Goal: Register for event/course

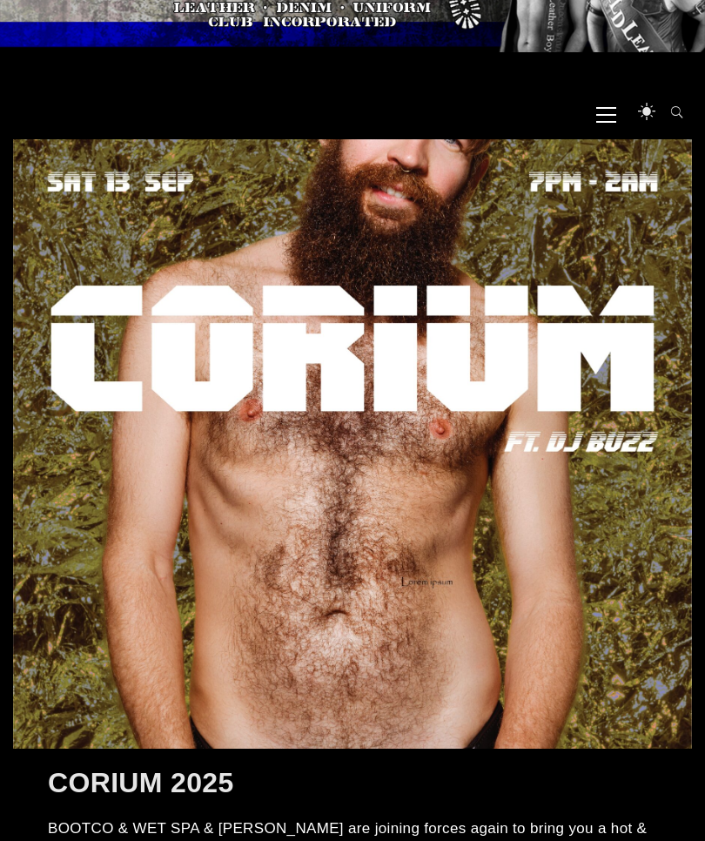
scroll to position [100, 0]
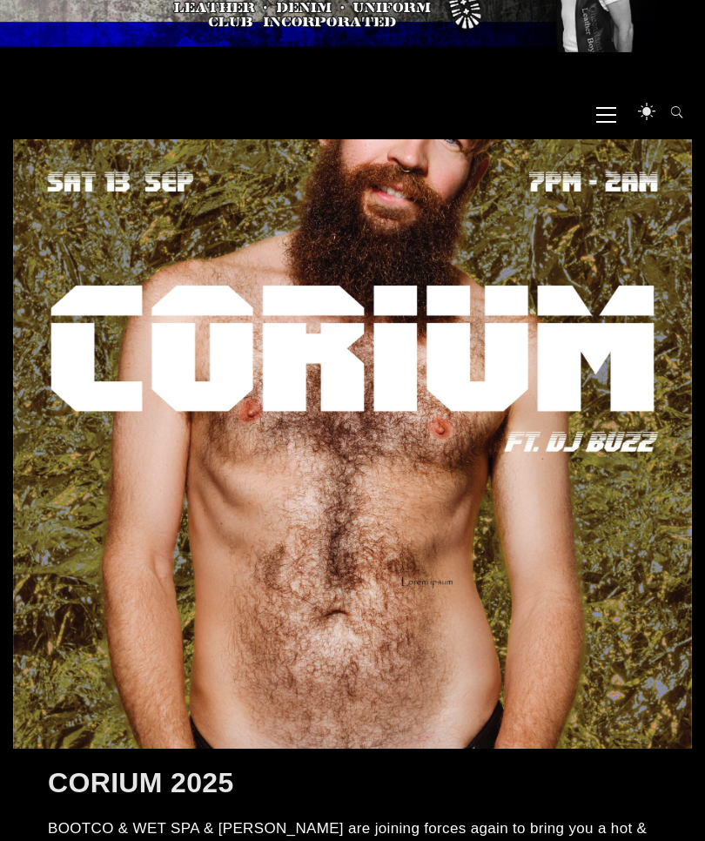
click at [615, 110] on span "Primary Menu" at bounding box center [606, 113] width 20 height 39
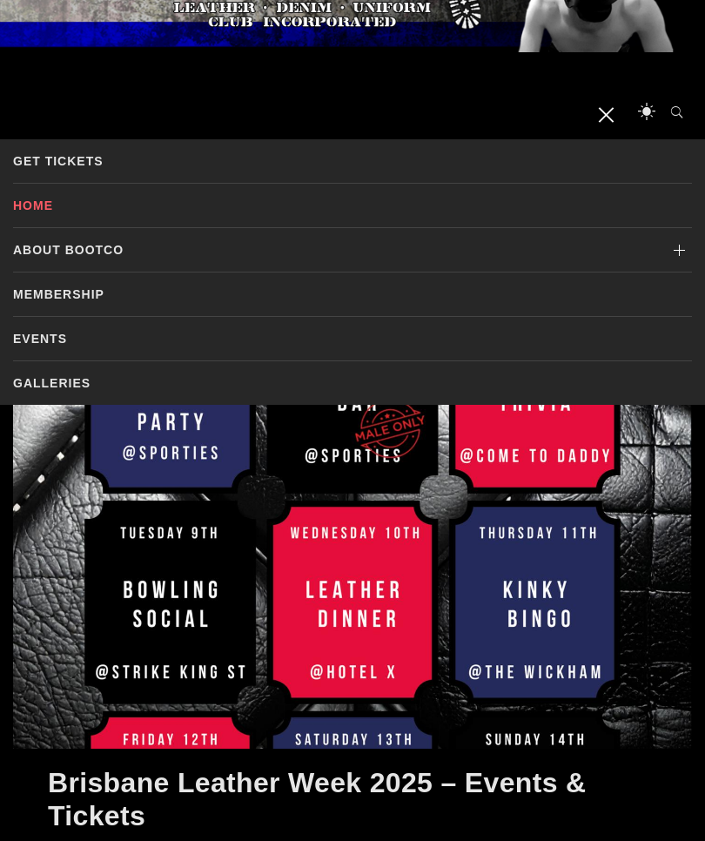
click at [63, 330] on link "Events" at bounding box center [352, 339] width 679 height 44
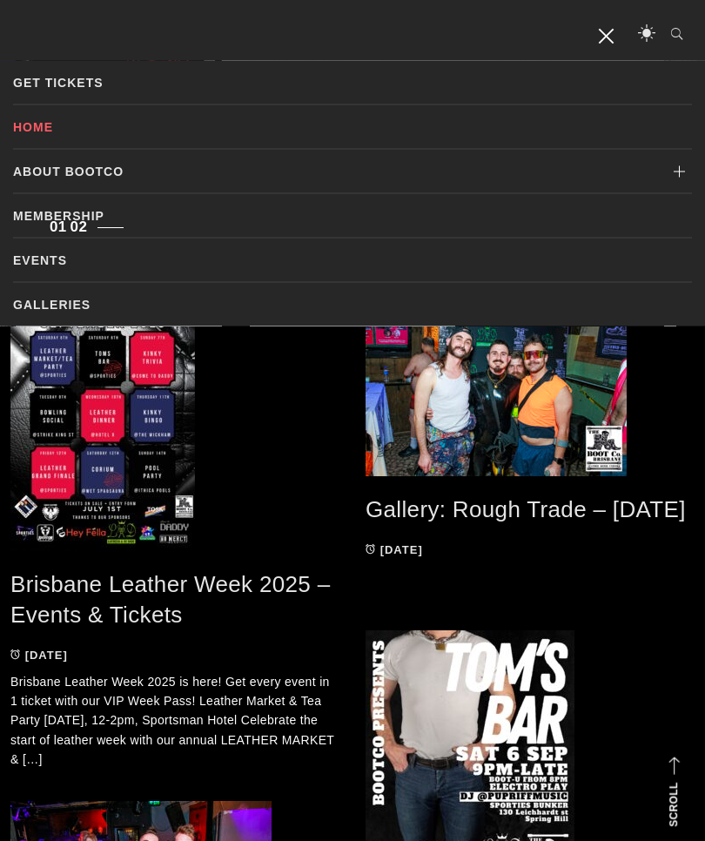
scroll to position [742, 0]
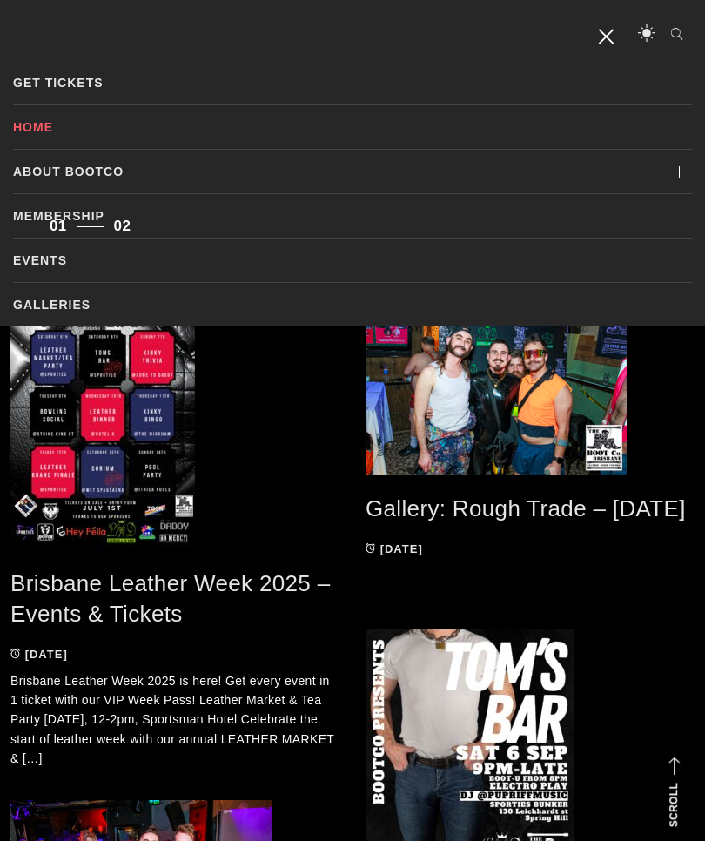
click at [273, 613] on h2 "Brisbane Leather Week 2025 – Events & Tickets" at bounding box center [174, 599] width 329 height 60
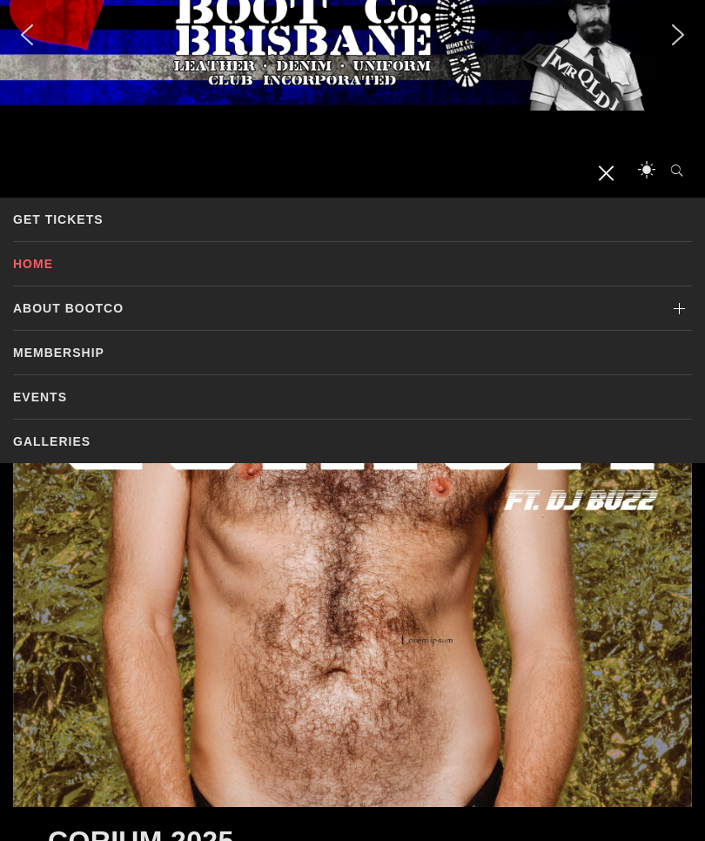
scroll to position [0, 0]
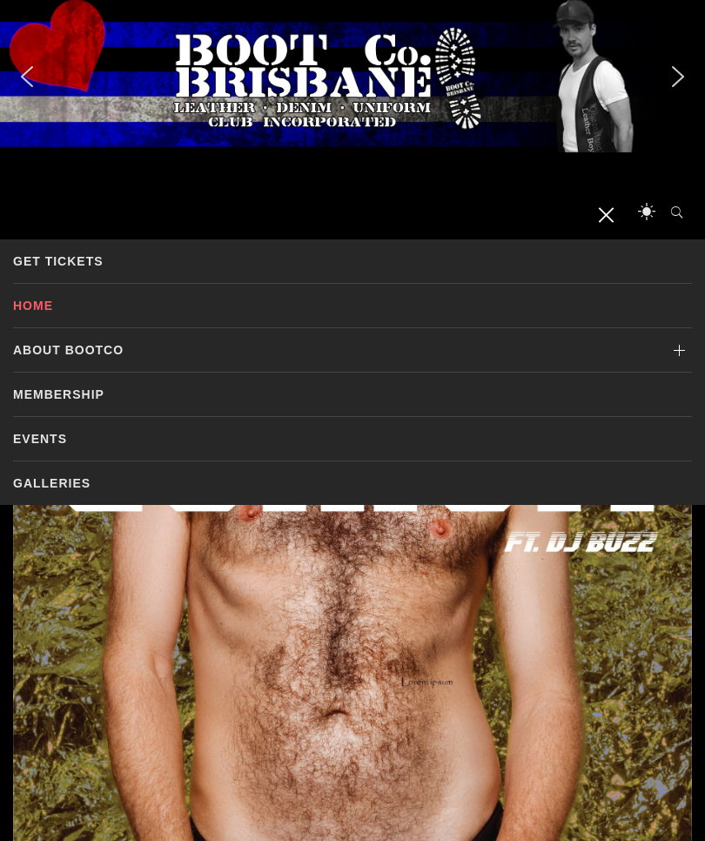
click at [63, 444] on link "Events" at bounding box center [352, 439] width 679 height 44
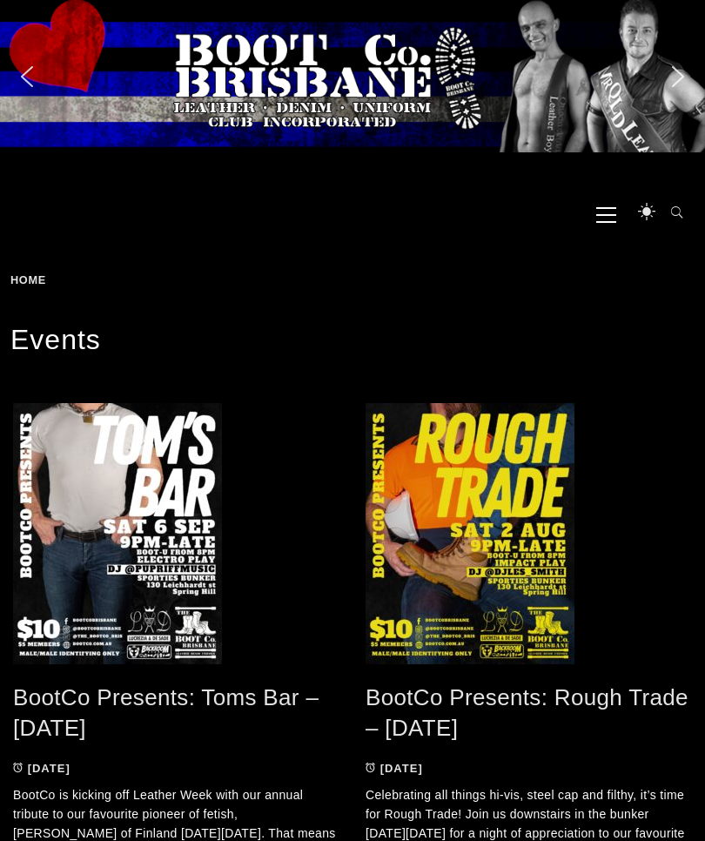
click at [596, 214] on icon at bounding box center [606, 215] width 20 height 2
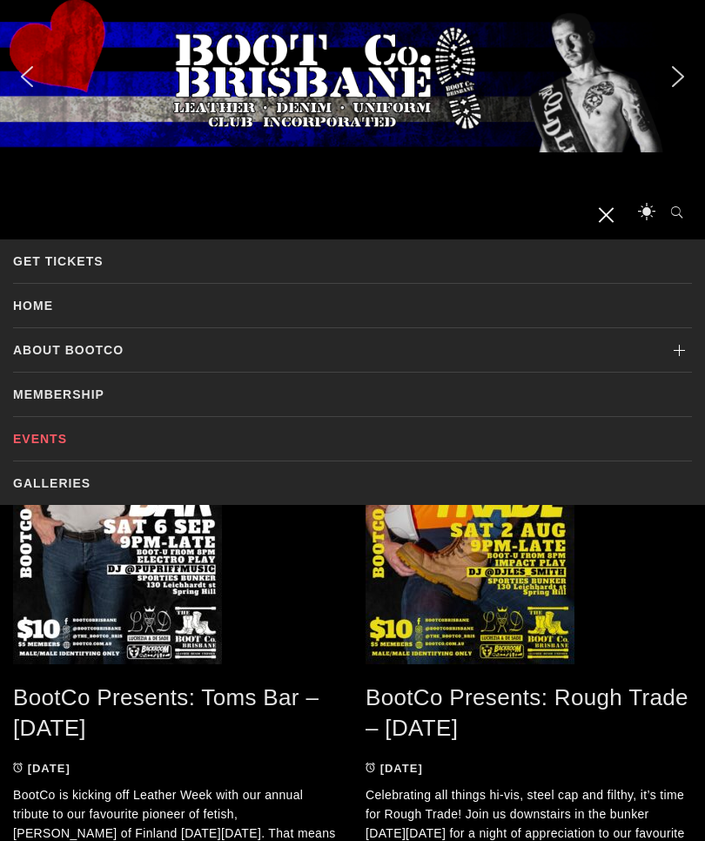
click at [40, 309] on link "Home" at bounding box center [352, 306] width 679 height 44
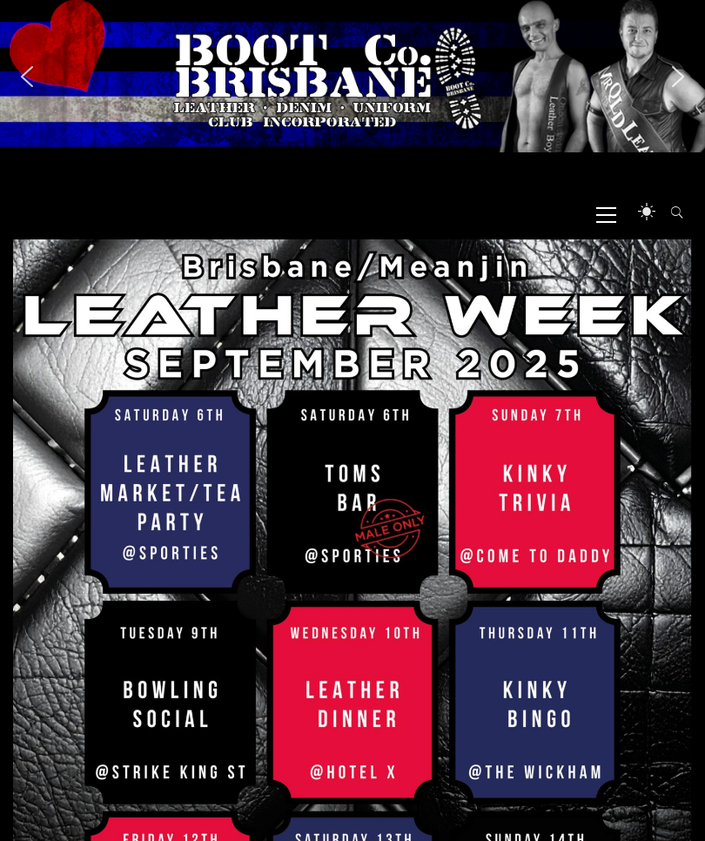
click at [171, 492] on div at bounding box center [352, 543] width 679 height 609
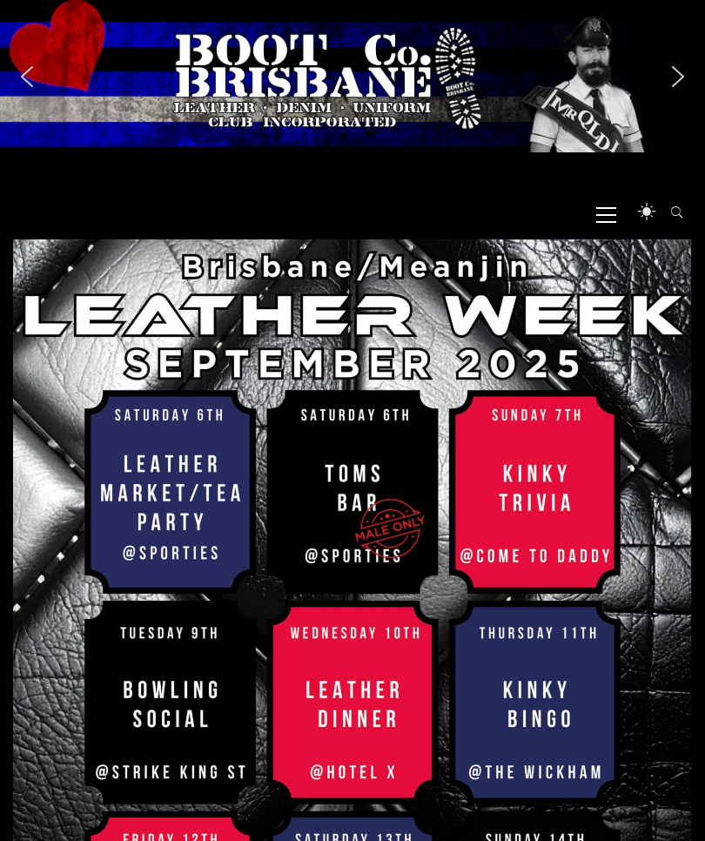
click at [674, 75] on img "next arrow" at bounding box center [678, 77] width 28 height 28
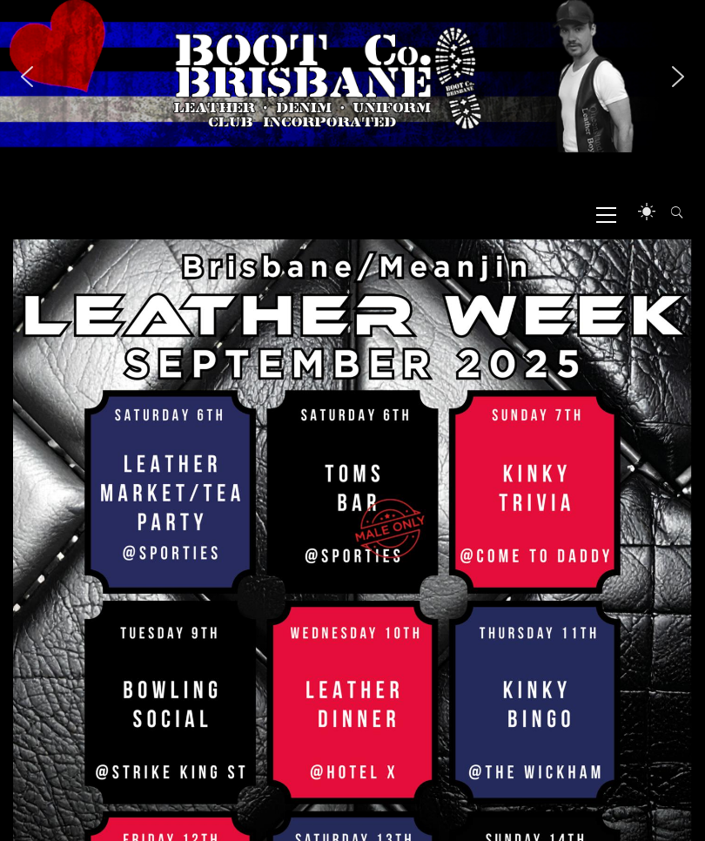
click at [673, 71] on img "next arrow" at bounding box center [678, 77] width 28 height 28
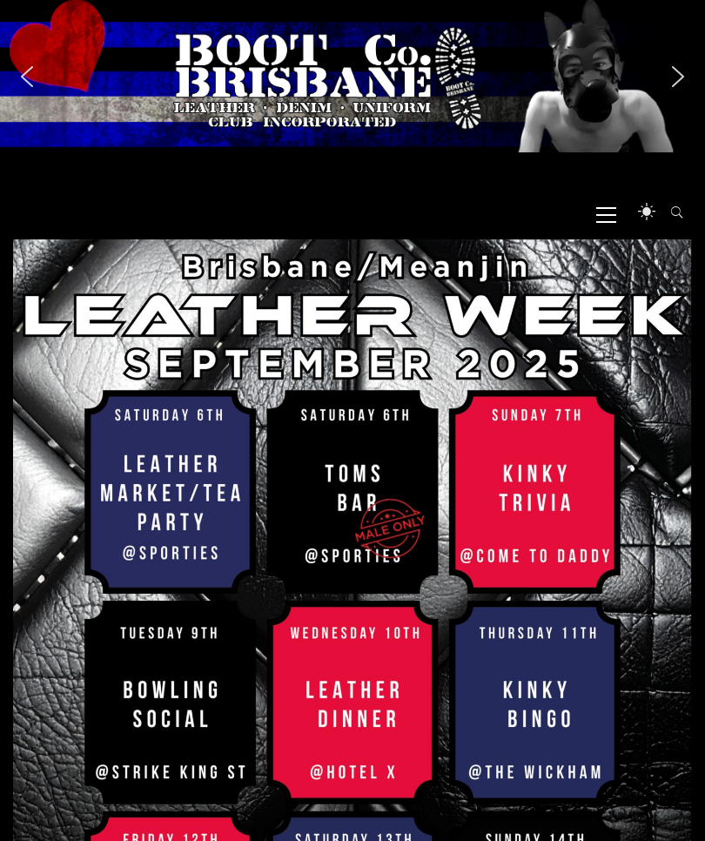
click at [677, 68] on img "next arrow" at bounding box center [678, 77] width 28 height 28
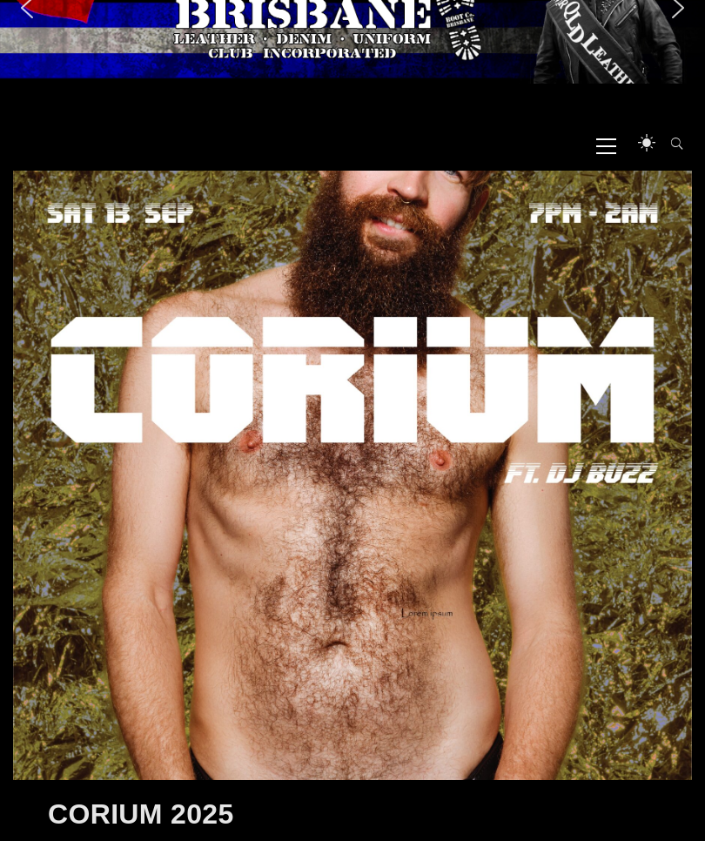
scroll to position [71, 0]
